Goal: Check status

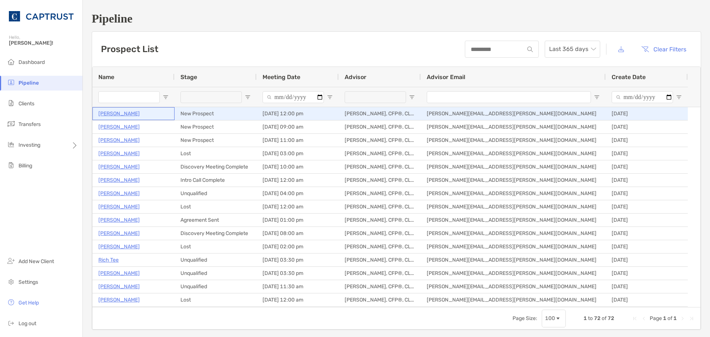
click at [123, 112] on p "[PERSON_NAME]" at bounding box center [118, 113] width 41 height 9
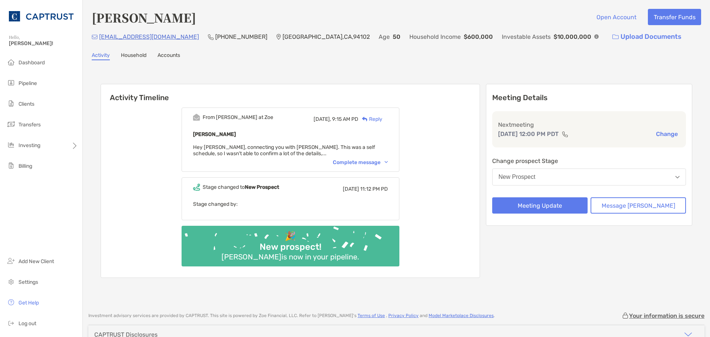
click at [370, 161] on div "Complete message" at bounding box center [360, 162] width 55 height 6
